Goal: Check status: Check status

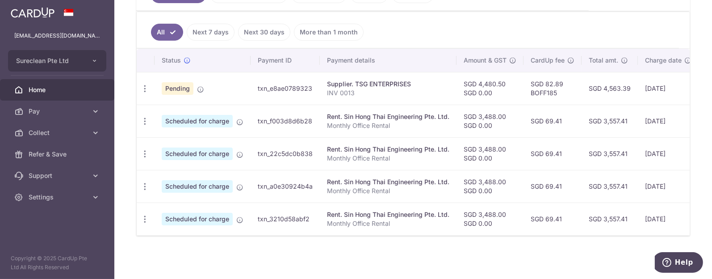
scroll to position [37, 0]
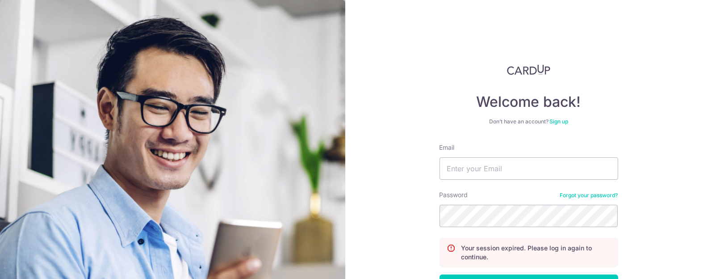
scroll to position [67, 0]
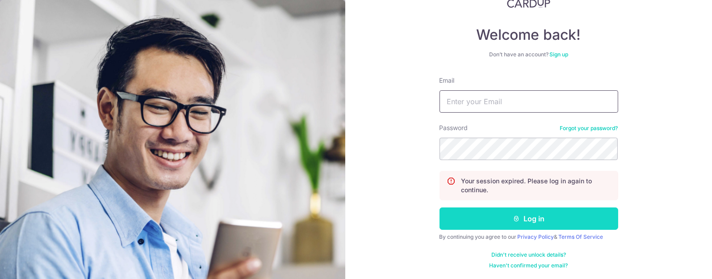
type input "[EMAIL_ADDRESS][DOMAIN_NAME]"
click at [527, 216] on button "Log in" at bounding box center [529, 218] width 179 height 22
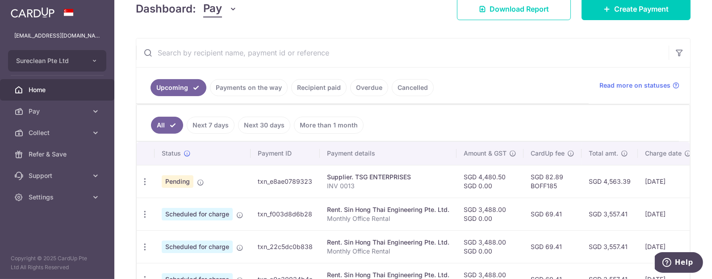
scroll to position [119, 0]
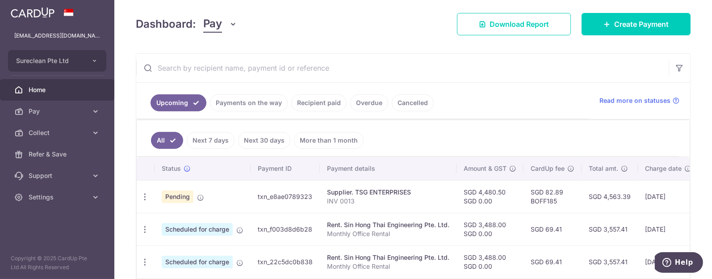
click at [244, 100] on link "Payments on the way" at bounding box center [249, 102] width 78 height 17
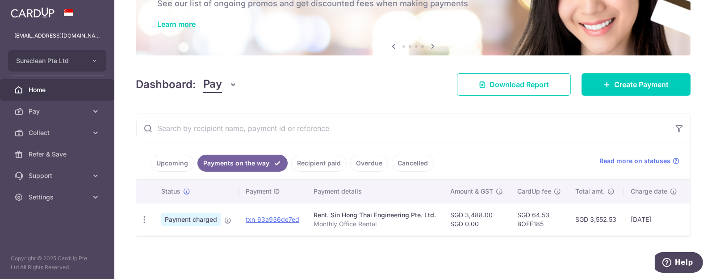
scroll to position [63, 0]
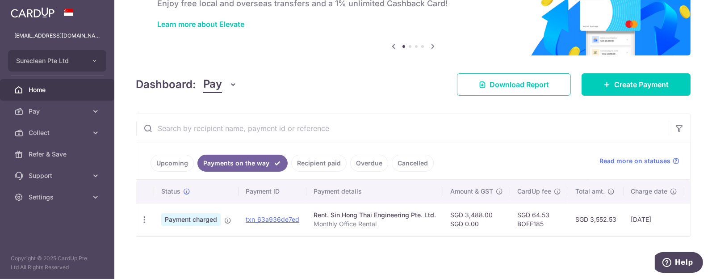
click at [180, 158] on link "Upcoming" at bounding box center [172, 163] width 43 height 17
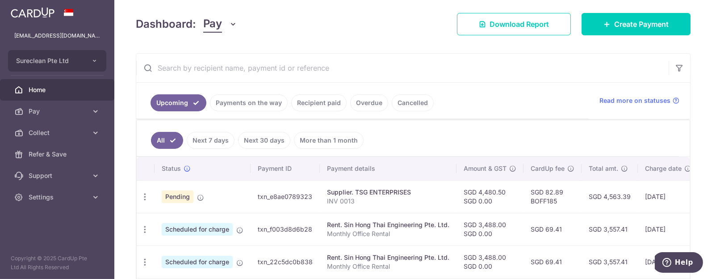
scroll to position [175, 0]
